Goal: Task Accomplishment & Management: Manage account settings

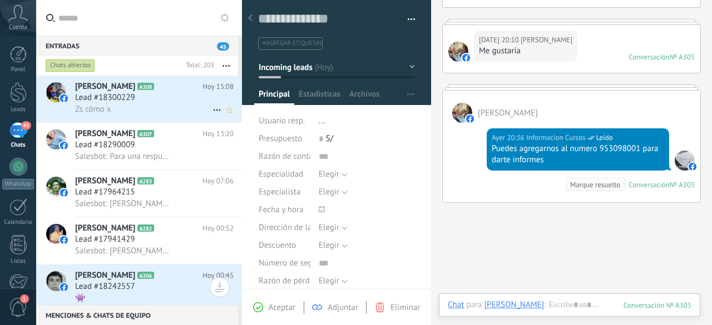
click at [165, 102] on div "Lead #18300229" at bounding box center [154, 97] width 159 height 11
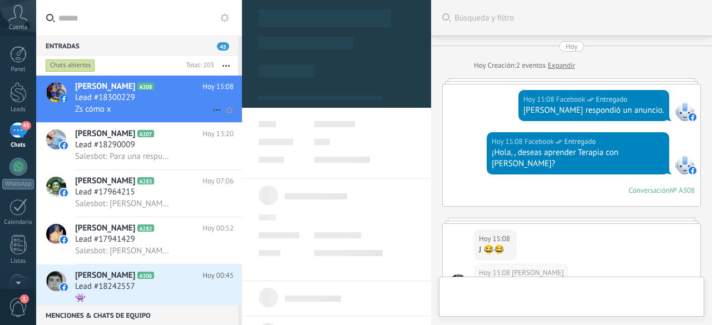
scroll to position [187, 0]
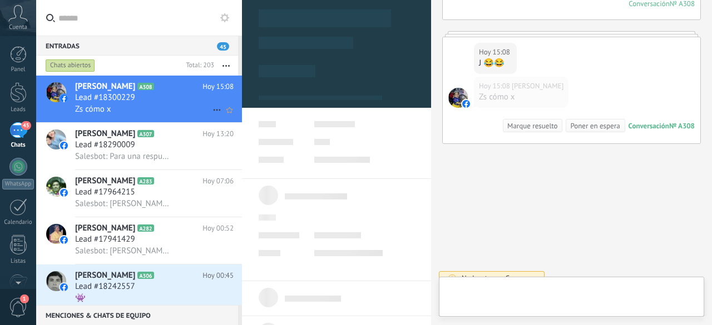
type textarea "**********"
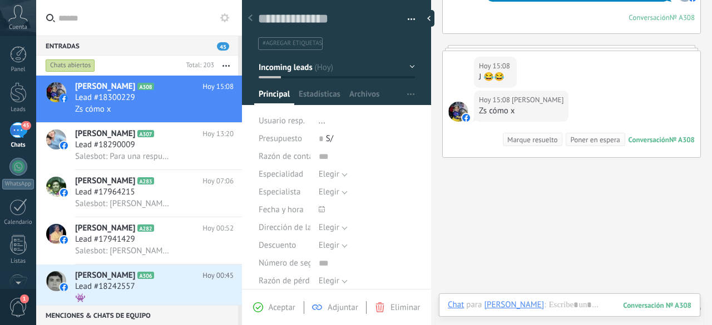
scroll to position [177, 0]
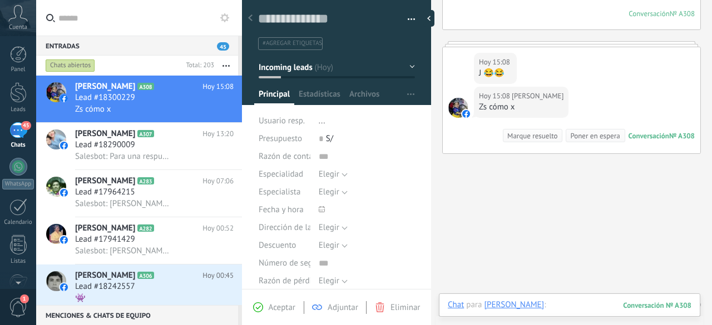
click at [590, 303] on div at bounding box center [570, 316] width 244 height 33
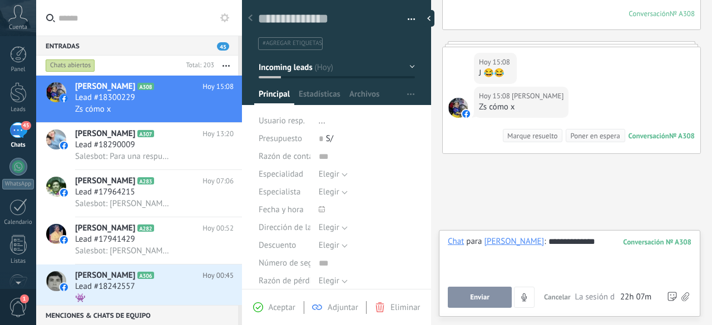
click at [489, 299] on span "Enviar" at bounding box center [479, 298] width 19 height 8
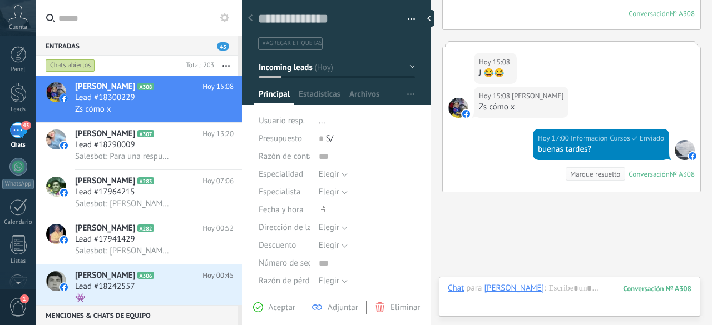
scroll to position [225, 0]
